Goal: Task Accomplishment & Management: Use online tool/utility

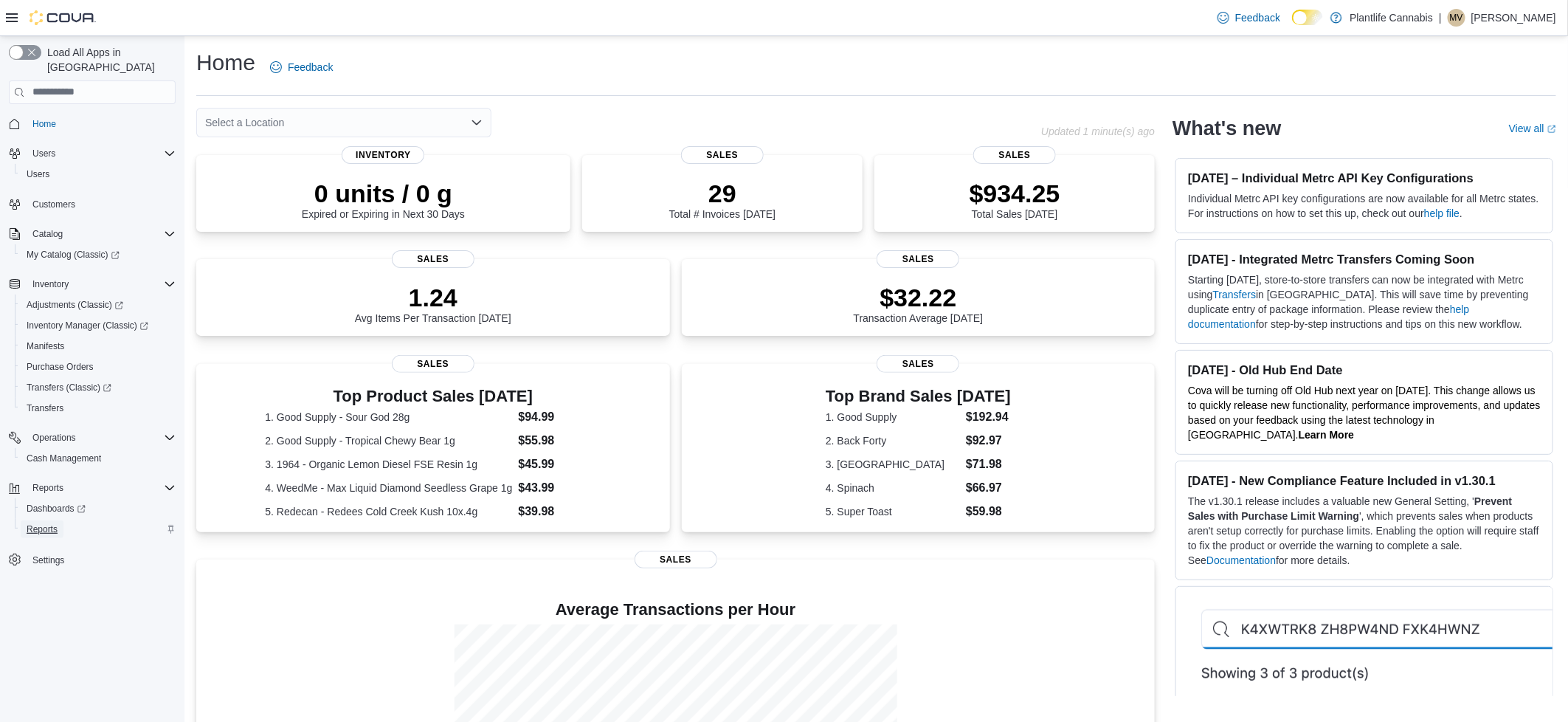
click at [37, 523] on span "Reports" at bounding box center [43, 530] width 31 height 12
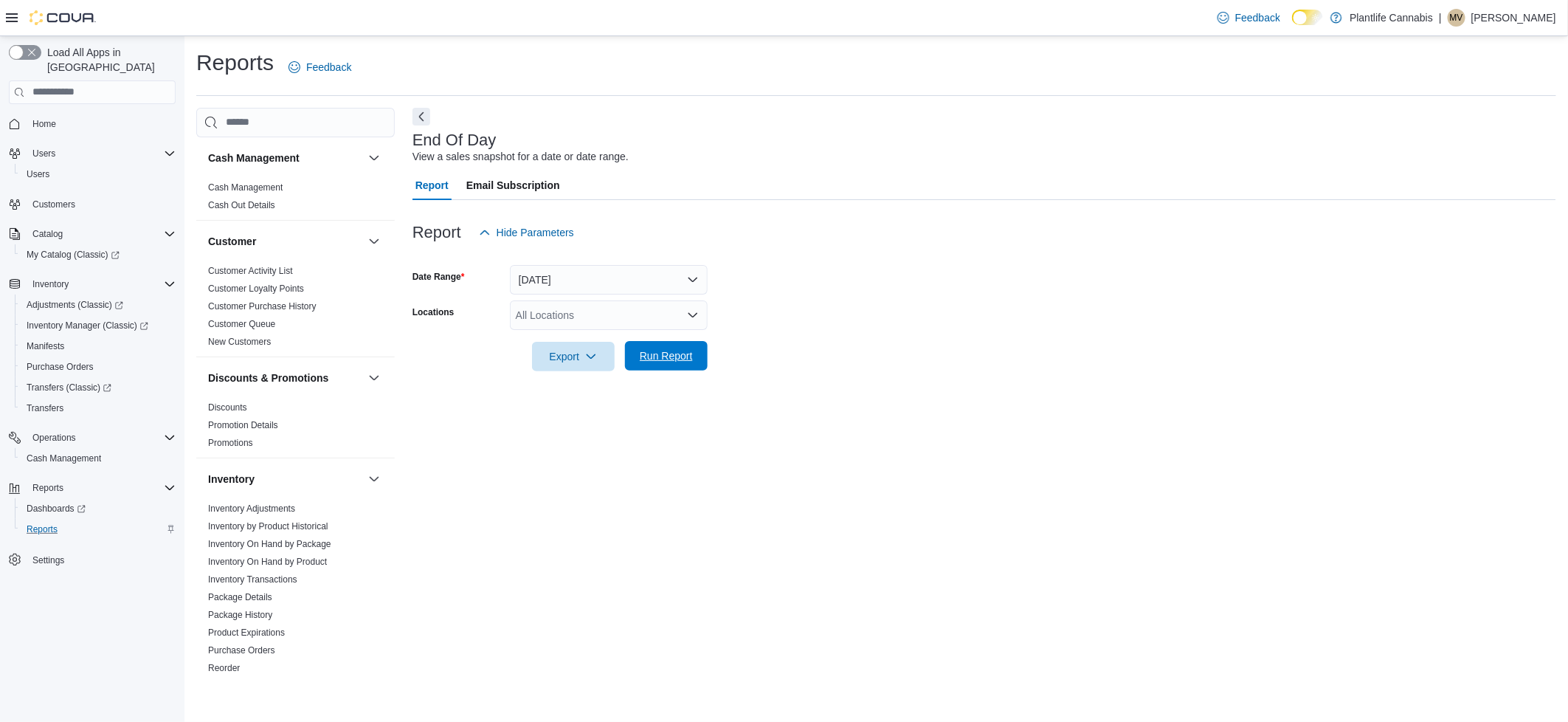
click at [656, 352] on span "Run Report" at bounding box center [666, 355] width 53 height 15
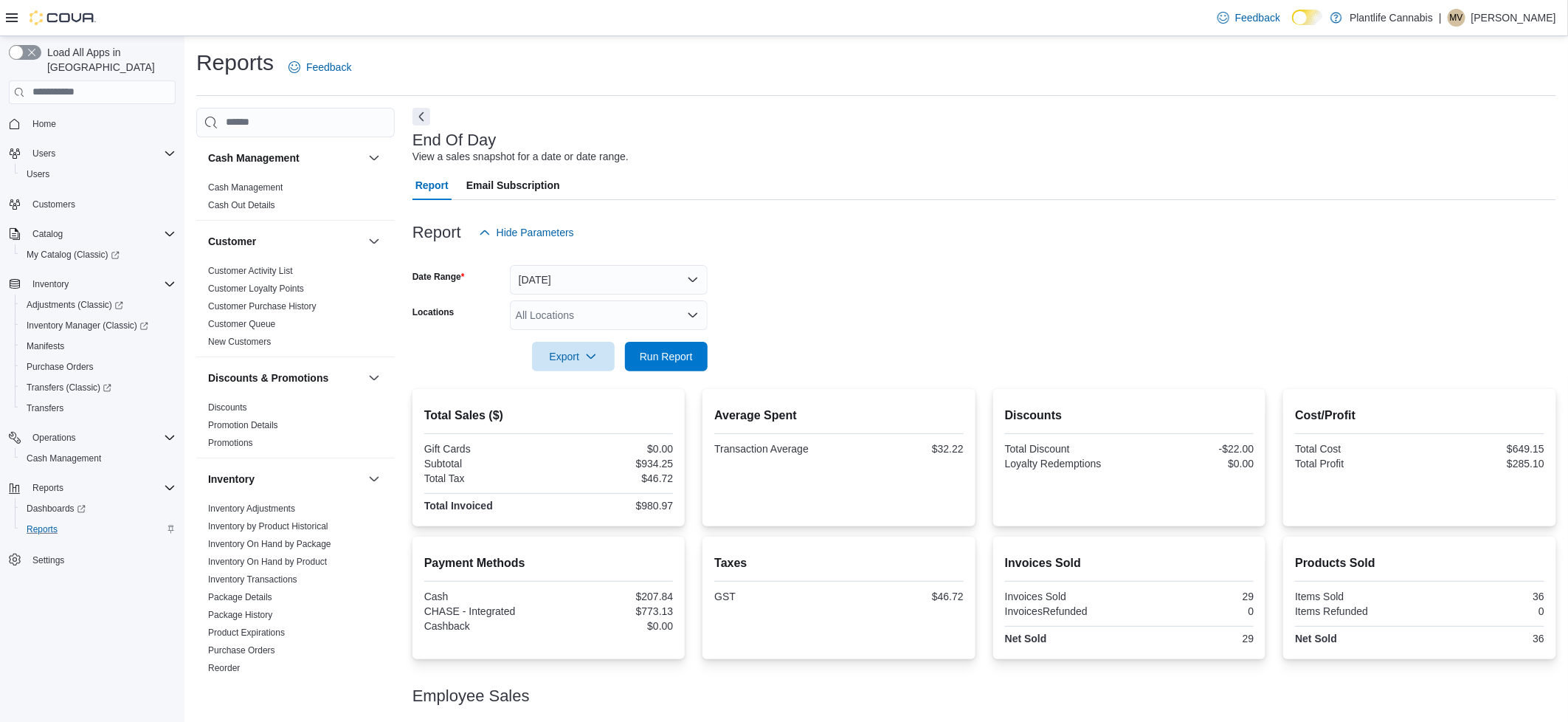
scroll to position [60, 0]
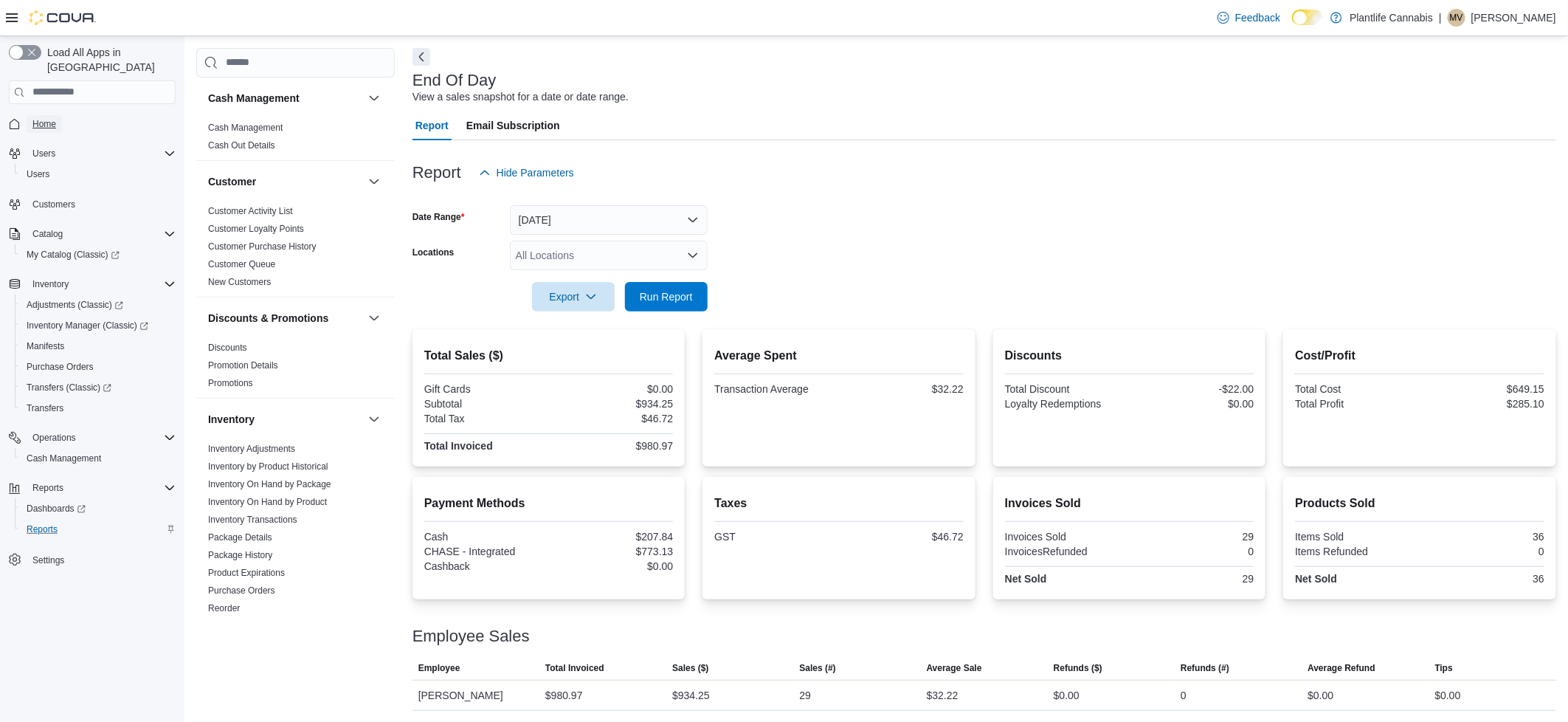
click at [35, 118] on span "Home" at bounding box center [44, 125] width 24 height 12
